Goal: Obtain resource: Download file/media

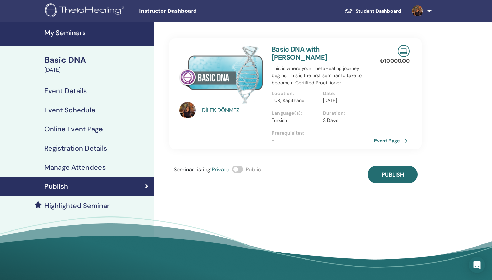
click at [97, 65] on div "Basic DNA" at bounding box center [96, 60] width 105 height 12
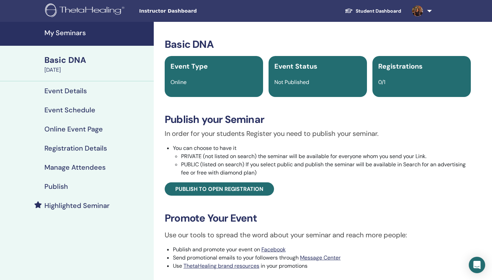
click at [69, 207] on h4 "Highlighted Seminar" at bounding box center [76, 206] width 65 height 8
drag, startPoint x: 24, startPoint y: 0, endPoint x: 473, endPoint y: 39, distance: 451.0
click at [473, 39] on div "Basic DNA Event Type Online Event Status Not Published Registrations 0/1 Publis…" at bounding box center [318, 187] width 320 height 298
click at [444, 73] on div "Registrations 0/1" at bounding box center [421, 76] width 98 height 41
click at [166, 9] on span "Instructor Dashboard" at bounding box center [190, 11] width 103 height 7
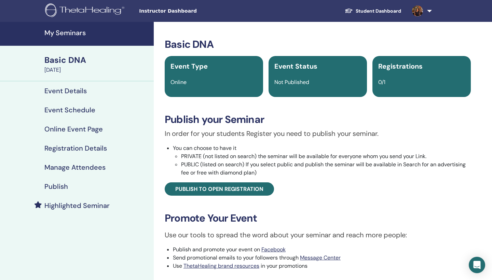
click at [146, 16] on div "Instructor Dashboard Student Dashboard DD DİLEK DÖNMEZ My ThetaLearning My Thet…" at bounding box center [246, 11] width 451 height 22
click at [146, 10] on span "Instructor Dashboard" at bounding box center [190, 11] width 103 height 7
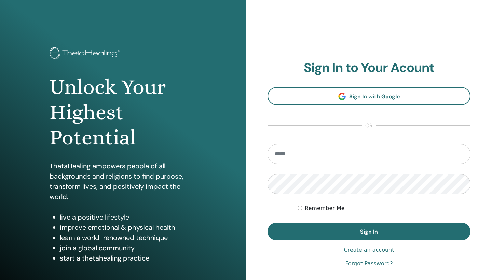
click at [291, 152] on input "email" at bounding box center [369, 154] width 203 height 20
type input "**********"
click at [369, 232] on button "Sign In" at bounding box center [369, 232] width 203 height 18
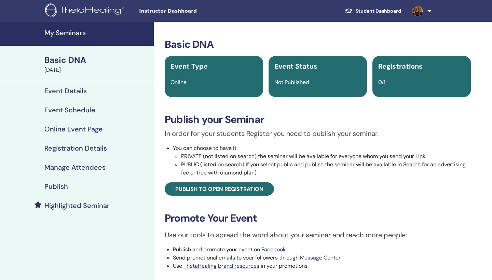
click at [167, 8] on span "Instructor Dashboard" at bounding box center [190, 11] width 103 height 7
click at [163, 10] on span "Instructor Dashboard" at bounding box center [190, 11] width 103 height 7
click at [180, 11] on span "Instructor Dashboard" at bounding box center [190, 11] width 103 height 7
click at [177, 11] on span "Instructor Dashboard" at bounding box center [190, 11] width 103 height 7
click at [369, 12] on link "Student Dashboard" at bounding box center [372, 11] width 67 height 13
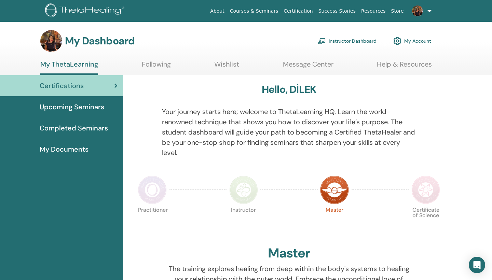
click at [347, 41] on link "Instructor Dashboard" at bounding box center [347, 40] width 59 height 15
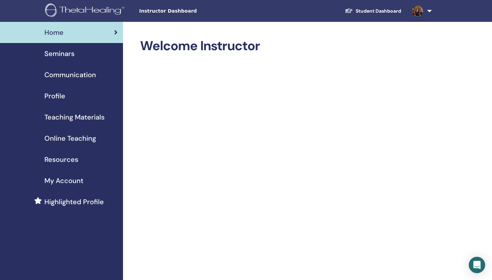
click at [70, 51] on span "Seminars" at bounding box center [59, 54] width 30 height 10
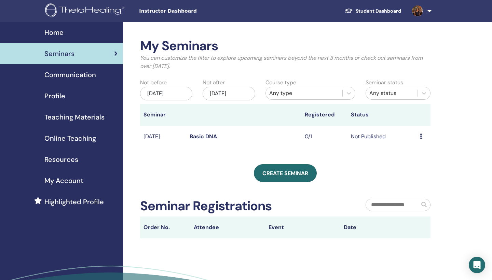
click at [78, 86] on link "Profile" at bounding box center [61, 95] width 123 height 21
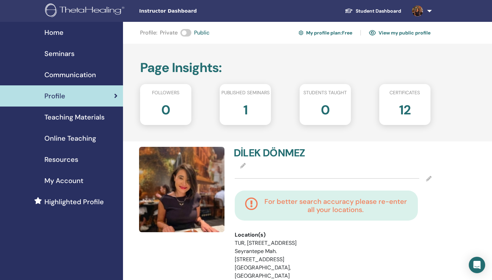
click at [76, 138] on span "Online Teaching" at bounding box center [70, 138] width 52 height 10
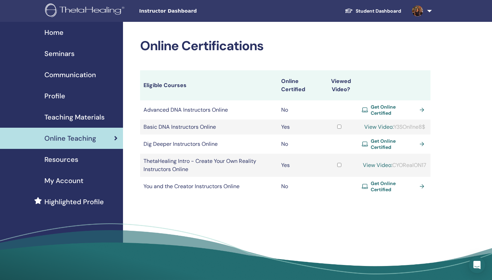
click at [74, 160] on span "Resources" at bounding box center [61, 159] width 34 height 10
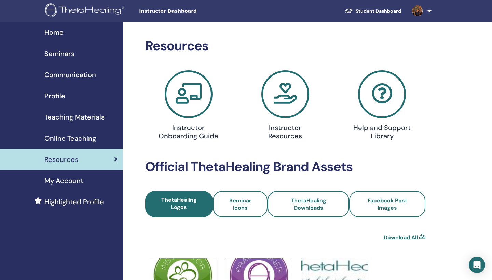
click at [184, 92] on icon at bounding box center [189, 94] width 48 height 48
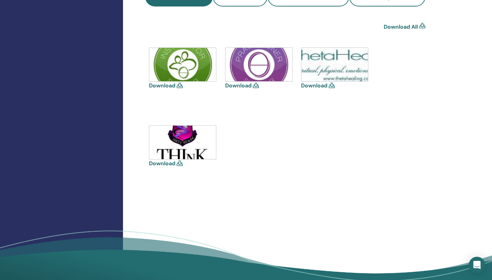
scroll to position [214, 0]
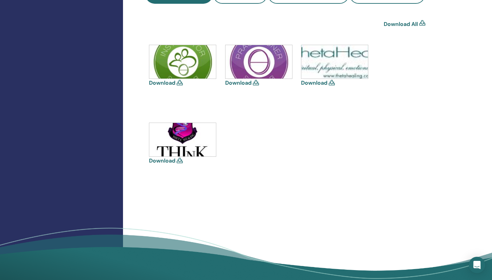
click at [177, 138] on img at bounding box center [182, 139] width 67 height 33
click at [176, 163] on div "Download" at bounding box center [183, 144] width 68 height 42
click at [181, 162] on icon at bounding box center [180, 160] width 6 height 5
click at [178, 156] on div at bounding box center [182, 140] width 67 height 34
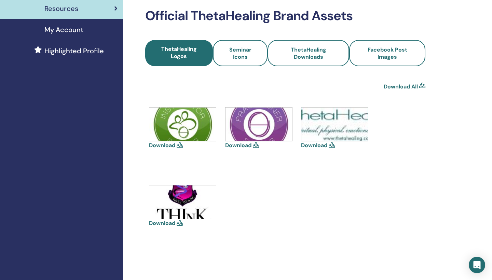
scroll to position [147, 0]
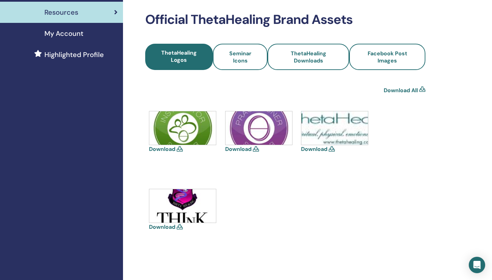
click at [252, 128] on img at bounding box center [259, 127] width 67 height 33
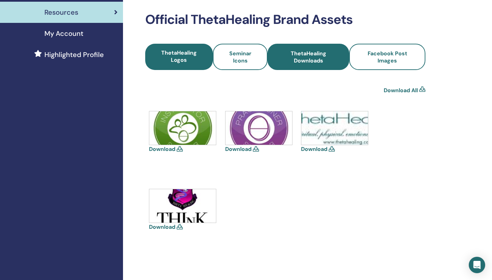
click at [313, 60] on span "ThetaHealing Downloads" at bounding box center [308, 57] width 63 height 14
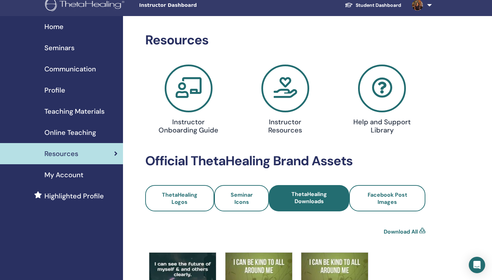
scroll to position [-1, 0]
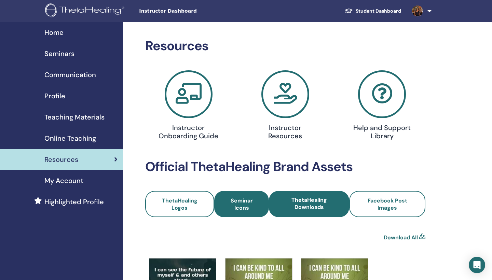
click at [236, 196] on link "Seminar Icons" at bounding box center [241, 204] width 55 height 26
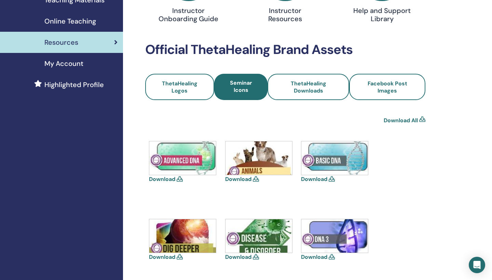
scroll to position [119, 0]
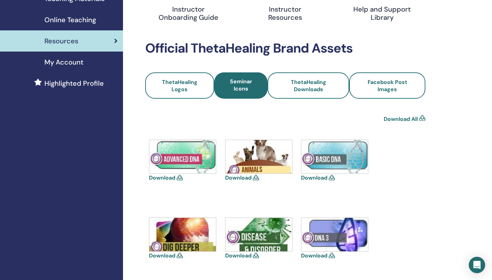
click at [342, 155] on img at bounding box center [334, 156] width 67 height 33
click at [330, 176] on icon at bounding box center [332, 177] width 6 height 5
click at [334, 149] on img at bounding box center [334, 156] width 67 height 33
click at [322, 160] on img at bounding box center [334, 156] width 67 height 33
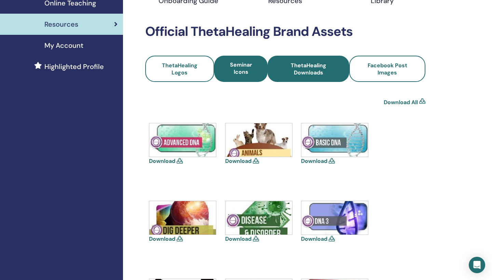
scroll to position [137, 0]
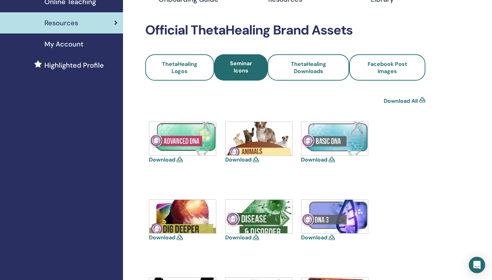
click at [332, 158] on icon at bounding box center [332, 159] width 6 height 5
click at [339, 144] on img at bounding box center [334, 138] width 67 height 33
click at [319, 156] on link "Download" at bounding box center [314, 159] width 26 height 7
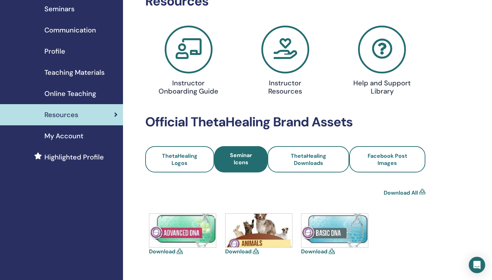
scroll to position [44, 0]
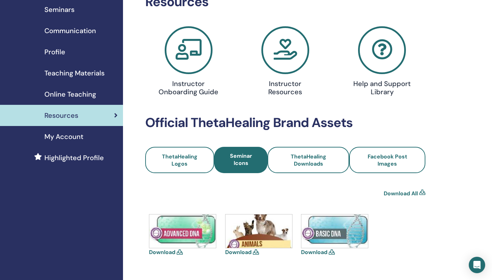
click at [287, 53] on icon at bounding box center [285, 50] width 48 height 48
